Goal: Information Seeking & Learning: Learn about a topic

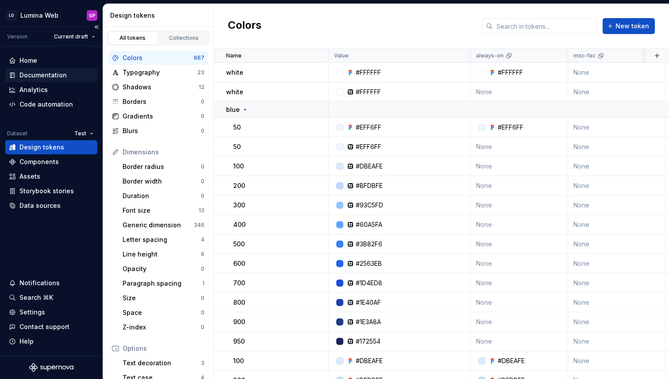
click at [34, 73] on div "Documentation" at bounding box center [42, 75] width 47 height 9
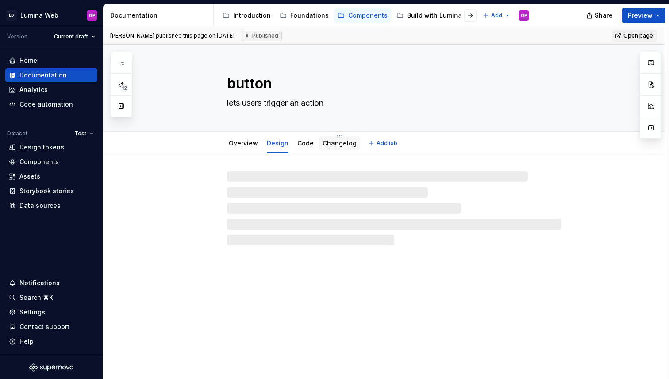
click at [337, 144] on link "Changelog" at bounding box center [339, 143] width 34 height 8
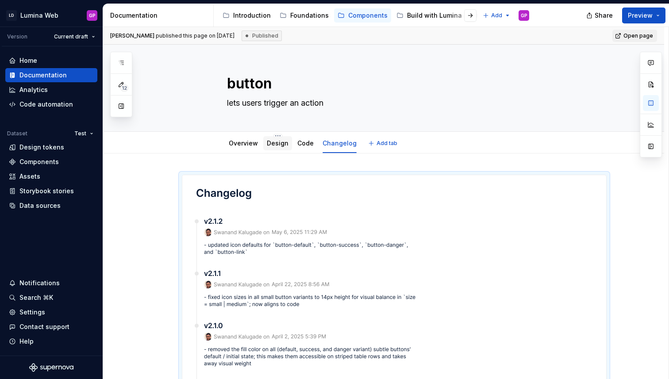
click at [280, 143] on link "Design" at bounding box center [278, 143] width 22 height 8
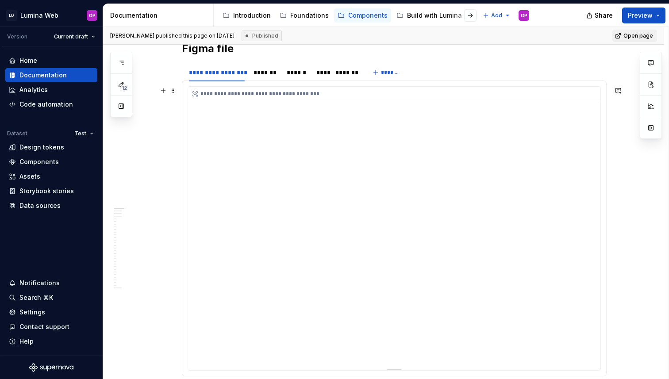
scroll to position [126, 0]
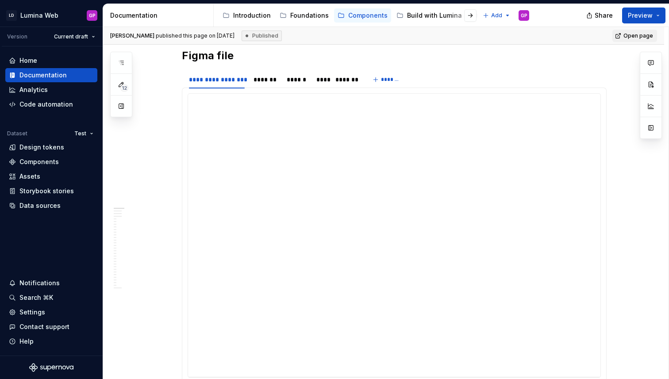
type textarea "*"
